Goal: Task Accomplishment & Management: Use online tool/utility

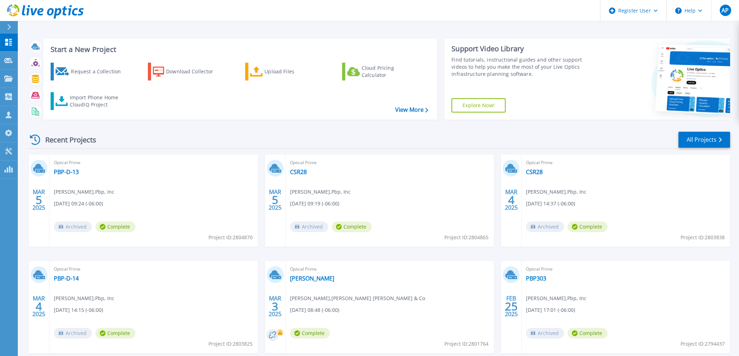
click at [736, 208] on div "Start a New Project Request a Collection Download Collector Upload Files Cloud …" at bounding box center [378, 186] width 721 height 373
click at [711, 142] on link "All Projects" at bounding box center [704, 140] width 52 height 16
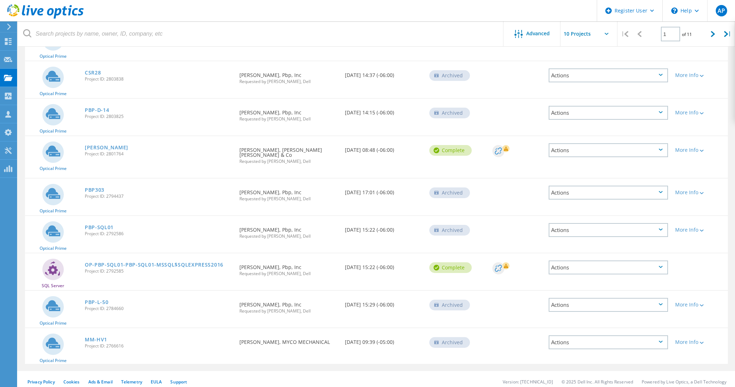
scroll to position [145, 0]
click at [717, 36] on div at bounding box center [713, 33] width 15 height 25
type input "2"
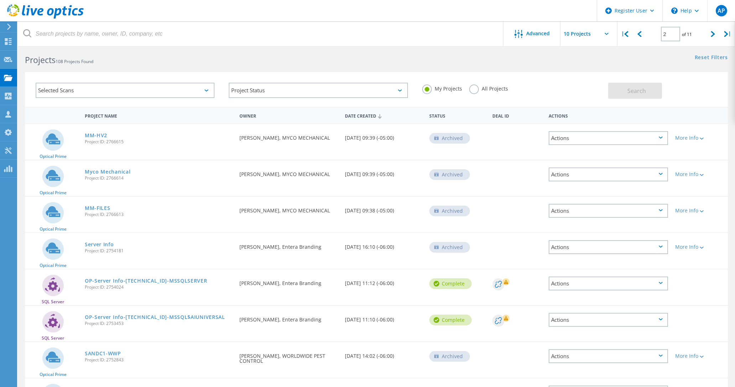
scroll to position [0, 0]
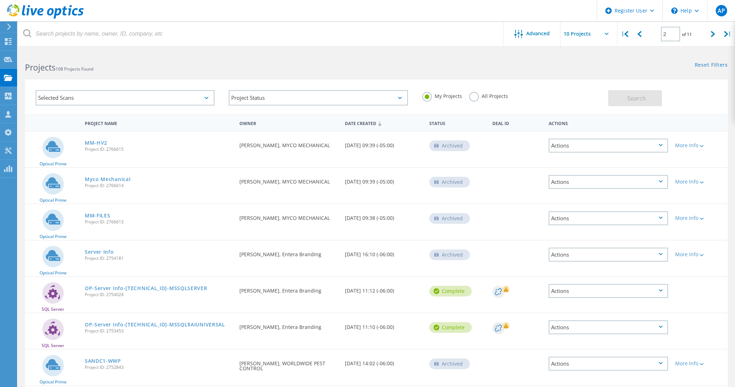
click at [606, 30] on input "text" at bounding box center [596, 33] width 71 height 25
click at [463, 64] on div "Reset Filters Show Filters" at bounding box center [555, 58] width 358 height 13
click at [49, 81] on div "Projects" at bounding box center [34, 78] width 34 height 18
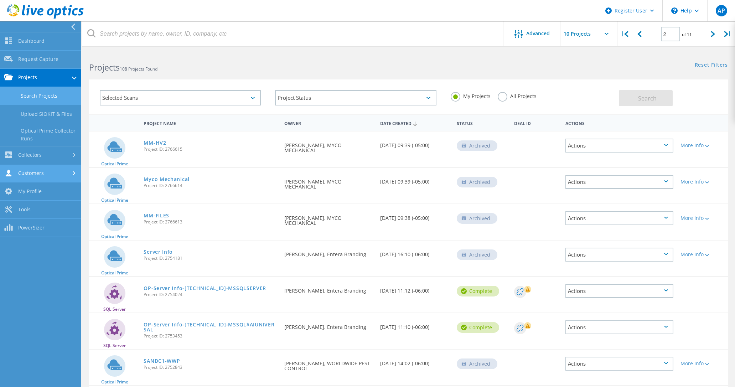
click at [55, 177] on link "Customers" at bounding box center [40, 174] width 81 height 18
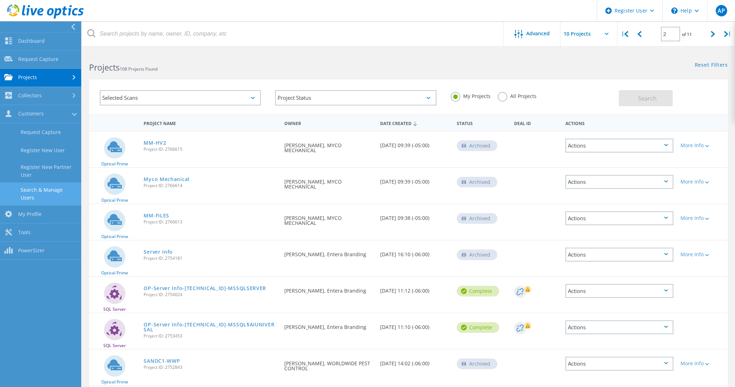
click at [55, 187] on link "Search & Manage Users" at bounding box center [40, 193] width 81 height 23
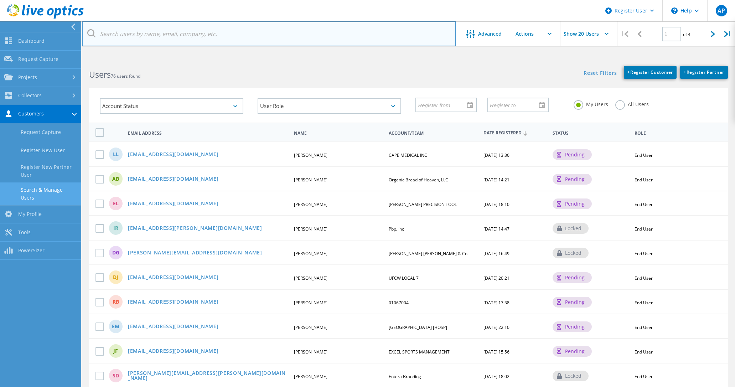
click at [127, 33] on input "text" at bounding box center [269, 33] width 374 height 25
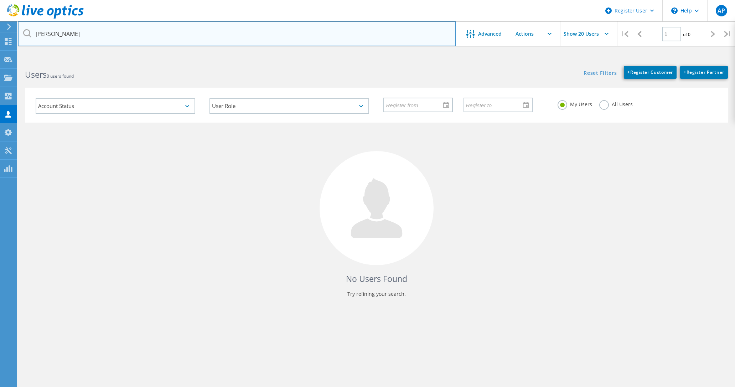
type input "sal"
drag, startPoint x: 77, startPoint y: 36, endPoint x: 9, endPoint y: 35, distance: 68.4
click at [7, 59] on div "Register User \n Help Explore Helpful Articles Contact Support AP Dell User Ari…" at bounding box center [367, 236] width 735 height 355
drag, startPoint x: 66, startPoint y: 38, endPoint x: 23, endPoint y: 38, distance: 42.8
click at [23, 38] on input "sal" at bounding box center [237, 33] width 438 height 25
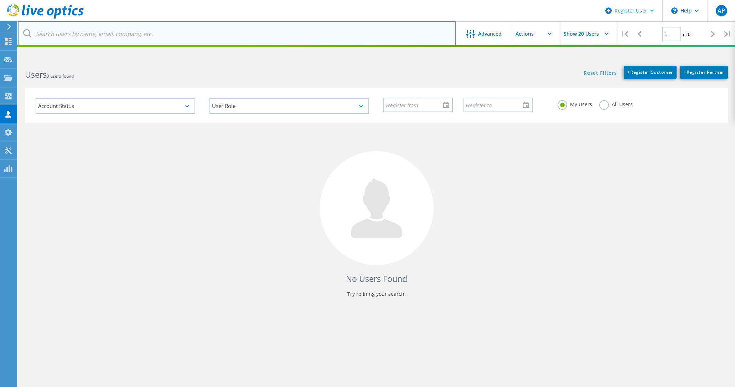
paste input "Sal Tinajero (1248)"
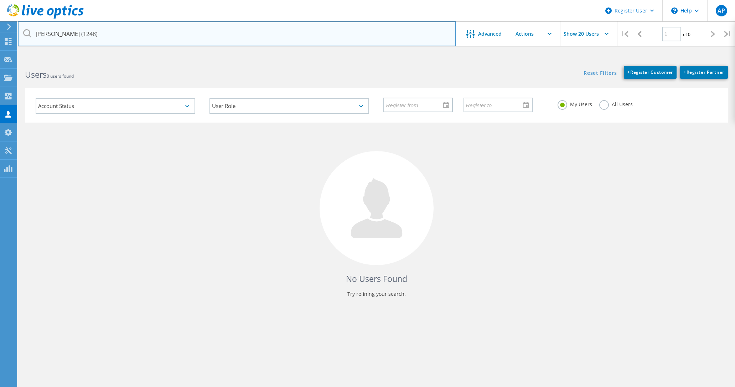
drag, startPoint x: 67, startPoint y: 35, endPoint x: 135, endPoint y: 36, distance: 67.7
click at [135, 36] on input "Sal Tinajero (1248)" at bounding box center [237, 33] width 438 height 25
click at [69, 32] on input "Sal Tinajero" at bounding box center [237, 33] width 438 height 25
drag, startPoint x: 83, startPoint y: 34, endPoint x: 77, endPoint y: 36, distance: 6.1
click at [81, 35] on input "Sal Tinajero" at bounding box center [237, 33] width 438 height 25
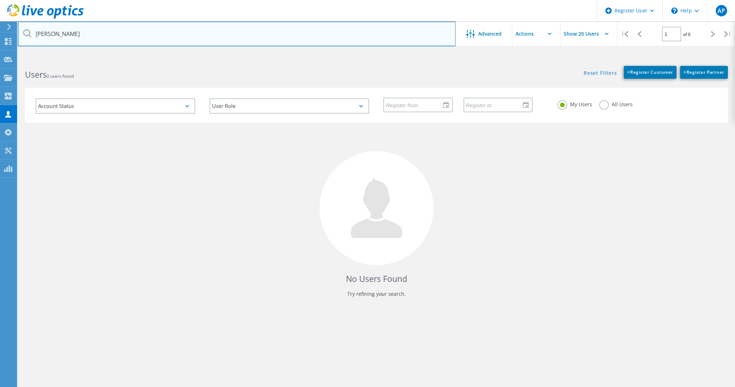
drag, startPoint x: 93, startPoint y: 38, endPoint x: -6, endPoint y: 34, distance: 99.1
click at [0, 34] on html "Register User \n Help Explore Helpful Articles Contact Support AP Dell User Ari…" at bounding box center [367, 207] width 735 height 414
paste input "(1248) <STinajero@CwDoors.com>"
drag, startPoint x: 89, startPoint y: 35, endPoint x: -4, endPoint y: 26, distance: 93.8
click at [0, 26] on html "Register User \n Help Explore Helpful Articles Contact Support AP Dell User Ari…" at bounding box center [367, 207] width 735 height 414
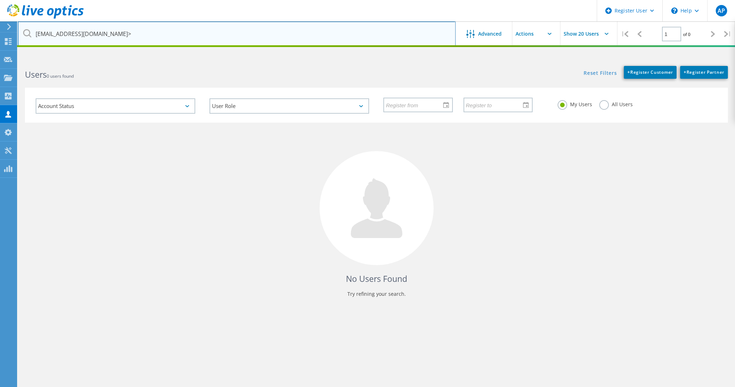
click at [113, 30] on input "STinajero@CwDoors.com>" at bounding box center [237, 33] width 438 height 25
type input "STinajero@CwDoors.com"
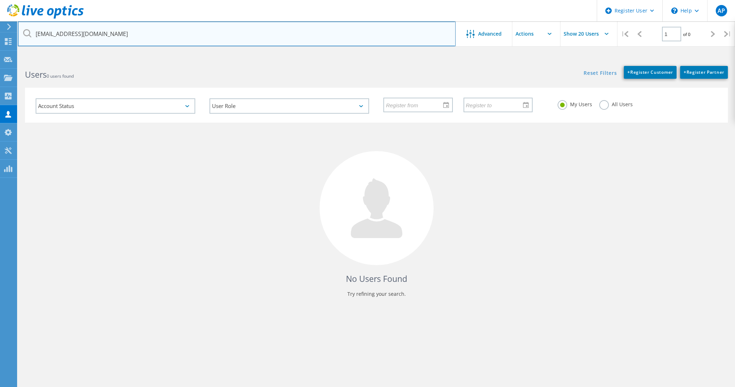
click at [377, 34] on input "STinajero@CwDoors.com" at bounding box center [237, 33] width 438 height 25
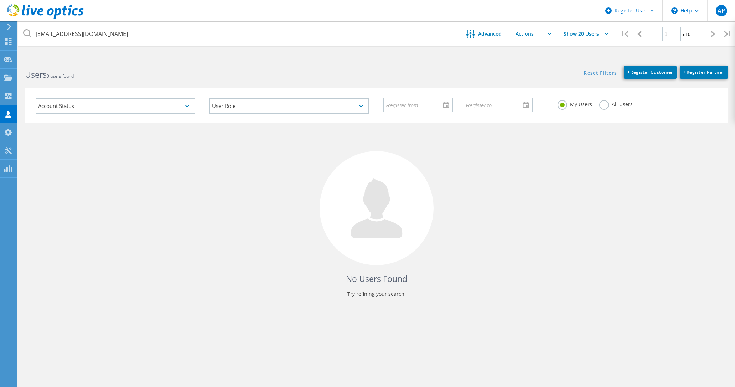
click at [26, 30] on icon at bounding box center [27, 33] width 8 height 8
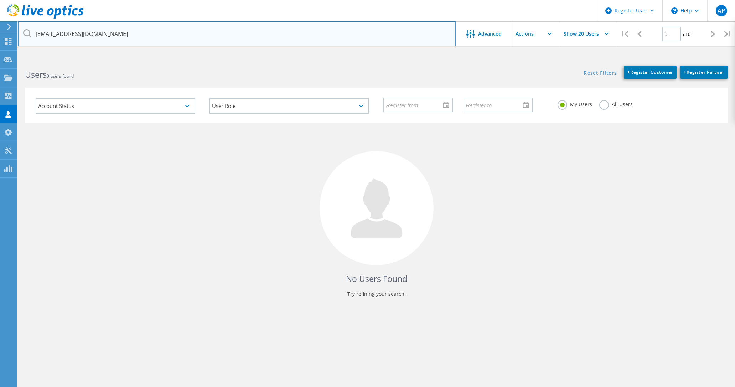
drag, startPoint x: 108, startPoint y: 32, endPoint x: 31, endPoint y: 32, distance: 76.6
click at [31, 32] on input "STinajero@CwDoors.com" at bounding box center [237, 33] width 438 height 25
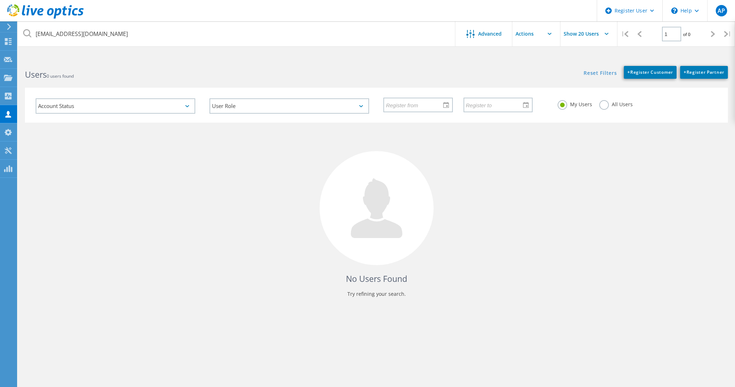
click at [174, 224] on div "No Users Found Try refining your search." at bounding box center [376, 217] width 703 height 188
